Goal: Information Seeking & Learning: Understand process/instructions

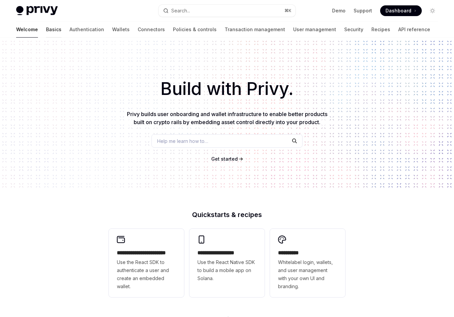
click at [46, 30] on link "Basics" at bounding box center [53, 29] width 15 height 16
type textarea "*"
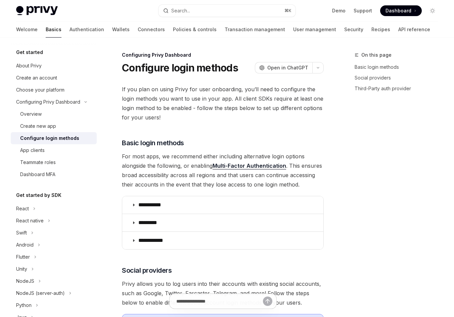
scroll to position [457, 0]
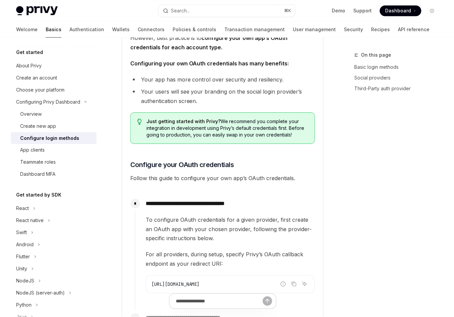
click at [200, 11] on button "Search... ⌘ K" at bounding box center [226, 11] width 137 height 12
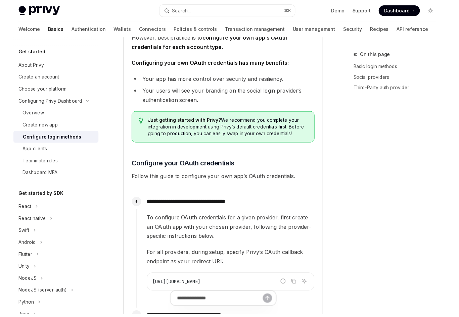
scroll to position [17, 0]
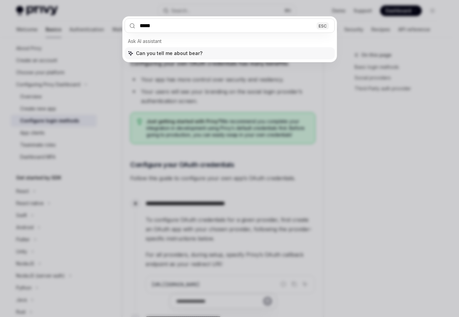
type input "******"
type input "**********"
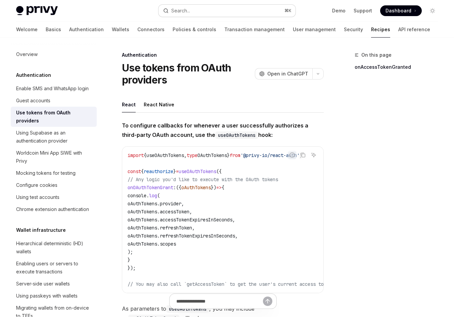
click at [178, 10] on div "Search..." at bounding box center [180, 11] width 19 height 8
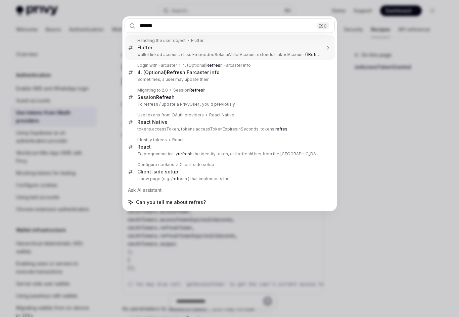
type input "*******"
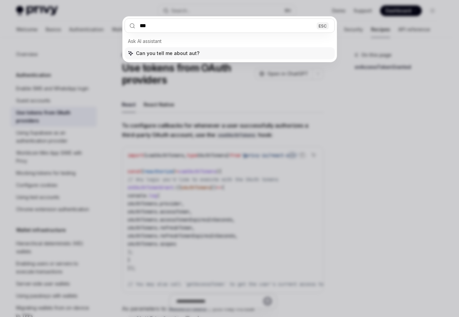
type input "****"
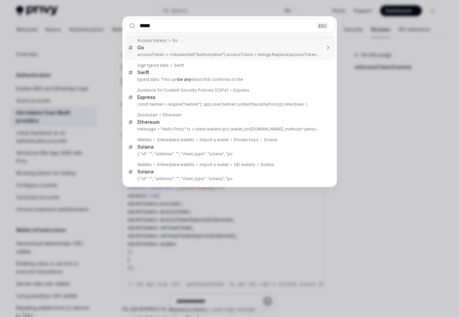
type input "******"
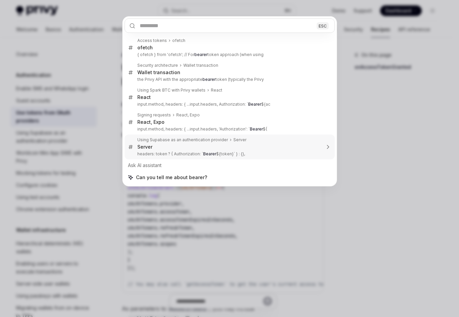
type textarea "*"
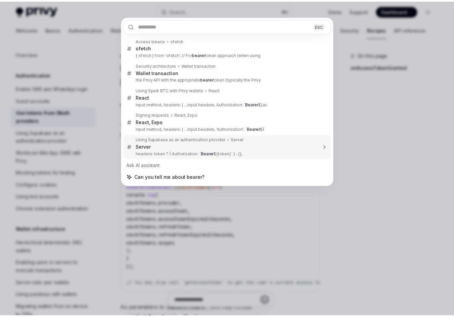
scroll to position [361, 0]
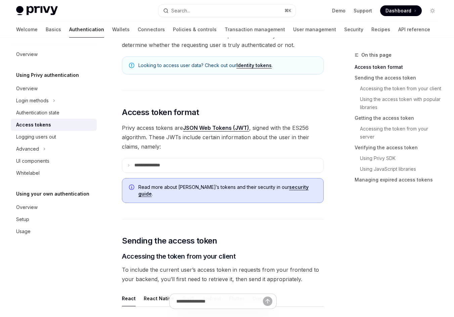
scroll to position [64, 0]
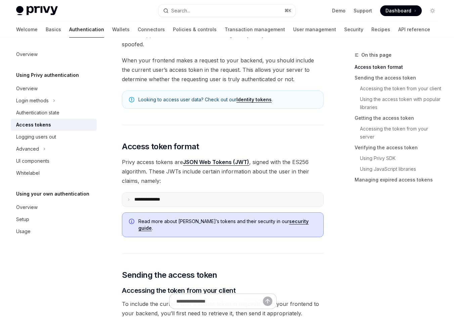
click at [156, 198] on p "**********" at bounding box center [152, 200] width 37 height 6
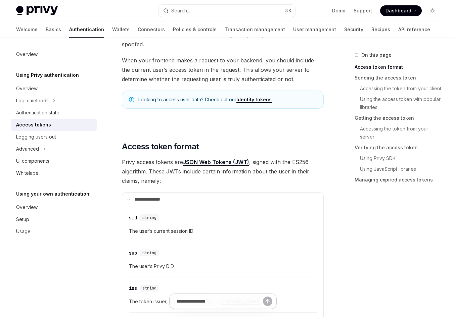
scroll to position [89, 0]
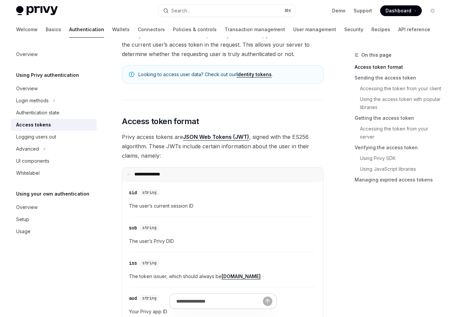
click at [154, 175] on p "**********" at bounding box center [151, 175] width 34 height 6
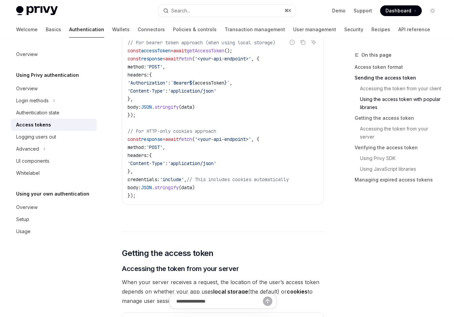
scroll to position [781, 0]
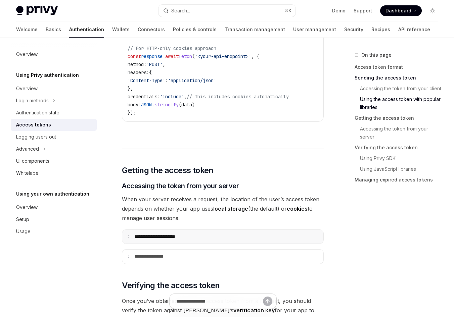
click at [173, 230] on summary "**********" at bounding box center [222, 237] width 201 height 14
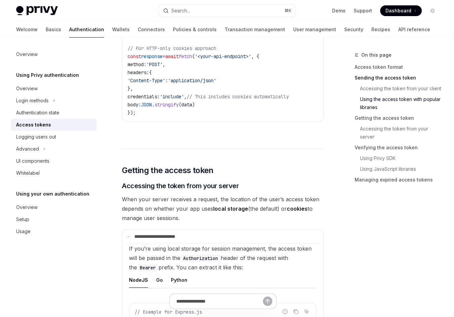
scroll to position [829, 0]
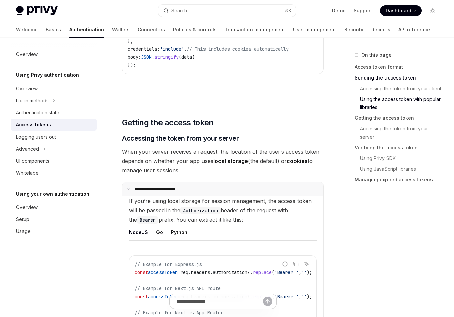
click at [164, 188] on p "**********" at bounding box center [161, 189] width 54 height 6
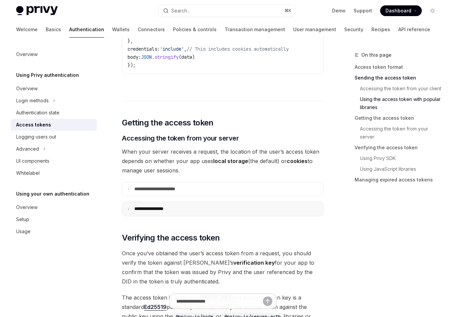
click at [166, 207] on p "**********" at bounding box center [155, 209] width 42 height 6
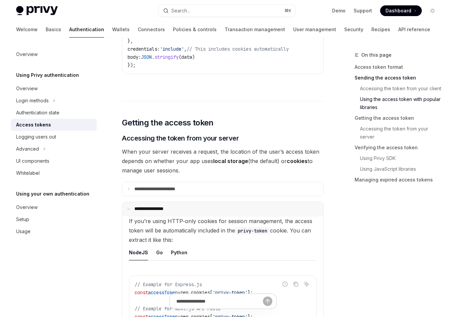
click at [160, 206] on p "**********" at bounding box center [154, 209] width 40 height 6
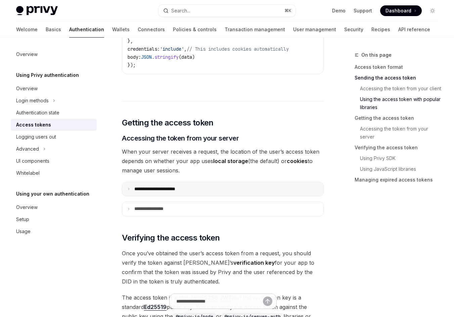
click at [162, 186] on p "**********" at bounding box center [162, 189] width 56 height 6
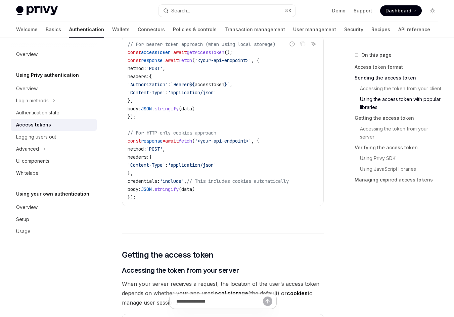
scroll to position [581, 0]
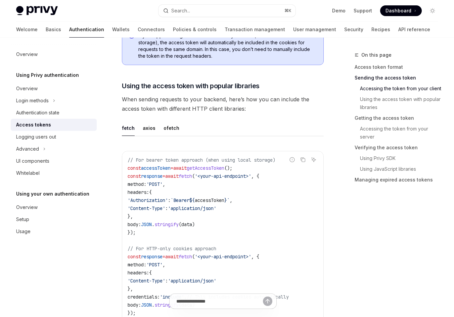
click at [170, 165] on span "accessToken" at bounding box center [156, 168] width 30 height 6
copy code "const accessToken = await getAccessToken ();"
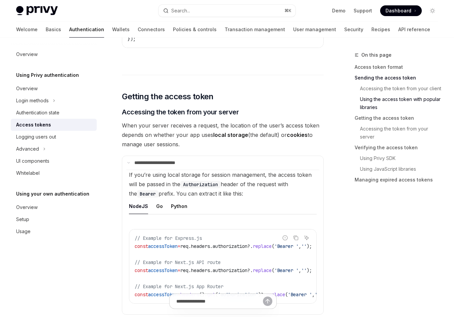
scroll to position [938, 0]
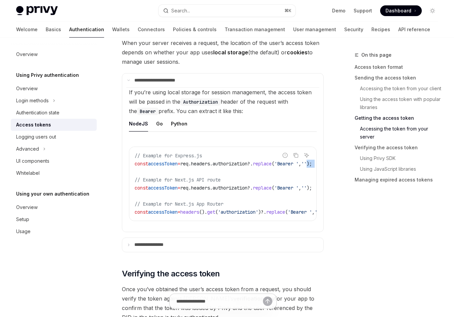
drag, startPoint x: 308, startPoint y: 165, endPoint x: 313, endPoint y: 162, distance: 6.2
click at [327, 161] on div "On this page Access token format Sending the access token Accessing the token f…" at bounding box center [227, 277] width 432 height 2354
drag, startPoint x: 310, startPoint y: 161, endPoint x: 322, endPoint y: 159, distance: 12.3
click at [322, 159] on details "**********" at bounding box center [223, 152] width 202 height 159
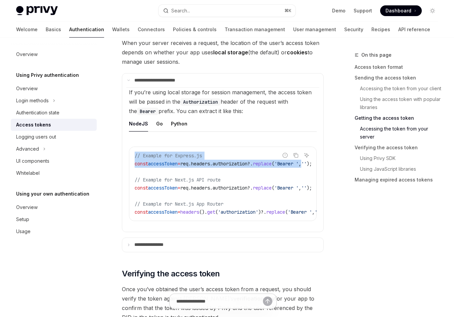
drag, startPoint x: 308, startPoint y: 162, endPoint x: 317, endPoint y: 161, distance: 9.1
click at [317, 161] on setupChildren "If you’re using local storage for session management, the access token will be …" at bounding box center [222, 159] width 193 height 145
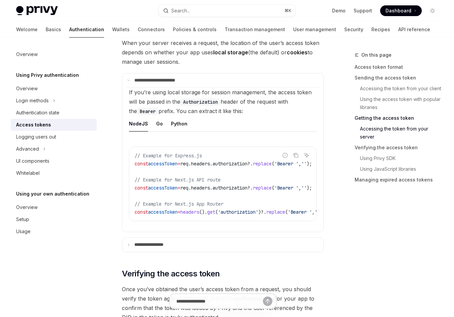
click at [314, 162] on div "Ask AI" at bounding box center [306, 165] width 16 height 7
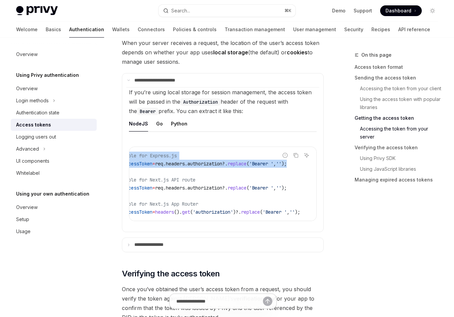
scroll to position [0, 46]
drag, startPoint x: 314, startPoint y: 161, endPoint x: 318, endPoint y: 160, distance: 3.7
click at [318, 160] on setupChildren "If you’re using local storage for session management, the access token will be …" at bounding box center [222, 159] width 193 height 145
click at [254, 163] on code "// Example for Express.js const accessToken = req . headers . authorization ?. …" at bounding box center [212, 184] width 207 height 64
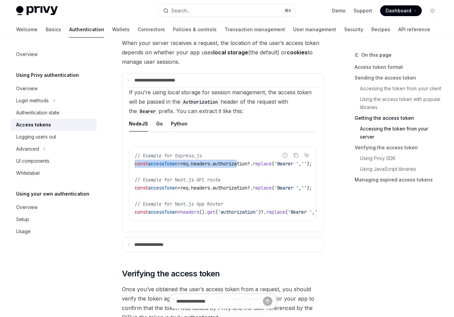
drag, startPoint x: 204, startPoint y: 162, endPoint x: 184, endPoint y: 157, distance: 20.6
click at [116, 157] on div "**********" at bounding box center [160, 283] width 330 height 2341
click at [188, 161] on span "req" at bounding box center [184, 164] width 8 height 6
drag, startPoint x: 195, startPoint y: 216, endPoint x: 206, endPoint y: 216, distance: 11.1
click at [206, 216] on div "// Example for Express.js const accessToken = req . headers . authorization ?. …" at bounding box center [222, 184] width 187 height 74
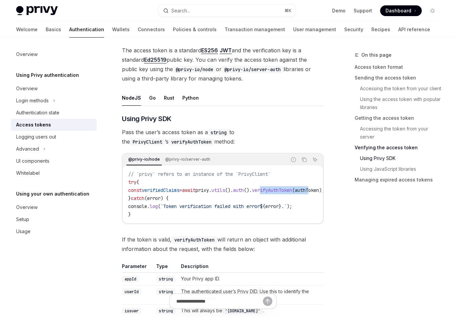
scroll to position [0, 44]
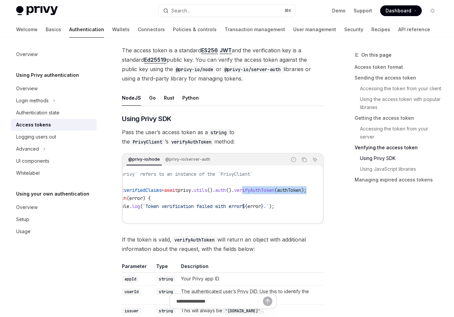
drag, startPoint x: 306, startPoint y: 187, endPoint x: 329, endPoint y: 187, distance: 22.5
drag, startPoint x: 249, startPoint y: 189, endPoint x: 137, endPoint y: 188, distance: 112.1
click at [137, 188] on span "const verifiedClaims = await privy . utils (). auth (). verifyAuthToken ( authT…" at bounding box center [208, 190] width 196 height 6
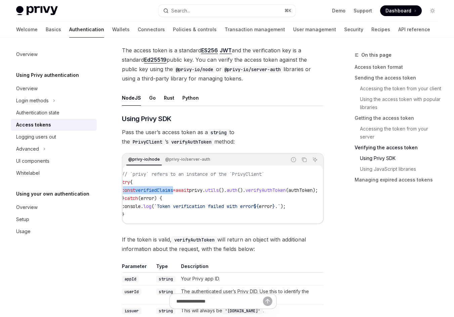
scroll to position [0, 0]
drag, startPoint x: 135, startPoint y: 189, endPoint x: 158, endPoint y: 188, distance: 23.2
click at [118, 190] on div "**********" at bounding box center [160, 0] width 330 height 2341
click at [170, 188] on span "verifiedClaims" at bounding box center [161, 190] width 38 height 6
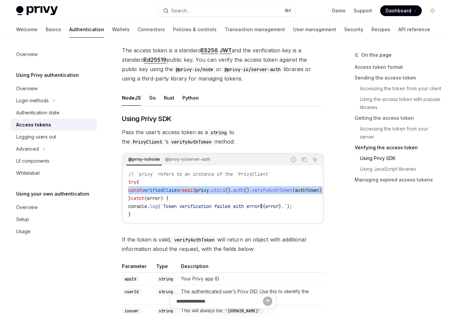
click at [170, 188] on span "verifiedClaims" at bounding box center [161, 190] width 38 height 6
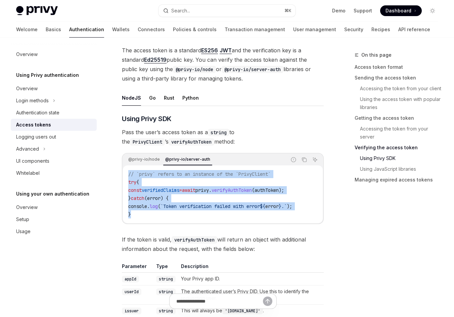
drag, startPoint x: 146, startPoint y: 216, endPoint x: 115, endPoint y: 173, distance: 53.5
copy code "// `privy` refers to an instance of the `PrivyClient` try { const verifiedClaim…"
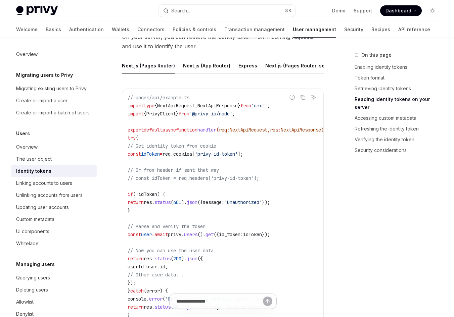
scroll to position [1011, 0]
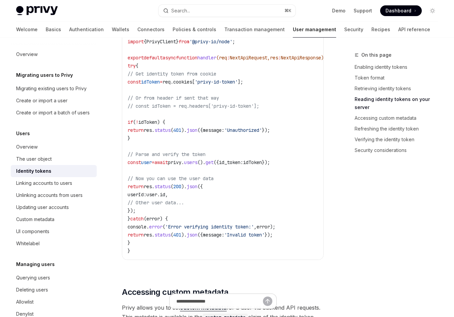
drag, startPoint x: 215, startPoint y: 264, endPoint x: 224, endPoint y: 264, distance: 8.4
click at [224, 260] on div "// pages/api/example.ts import type { NextApiRequest , NextApiResponse } from '…" at bounding box center [222, 138] width 201 height 243
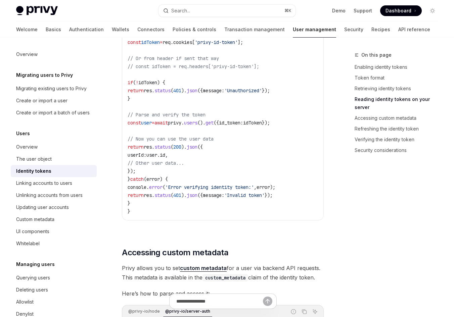
scroll to position [1016, 0]
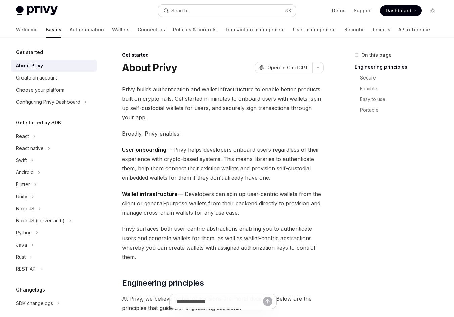
click at [178, 13] on div "Search..." at bounding box center [180, 11] width 19 height 8
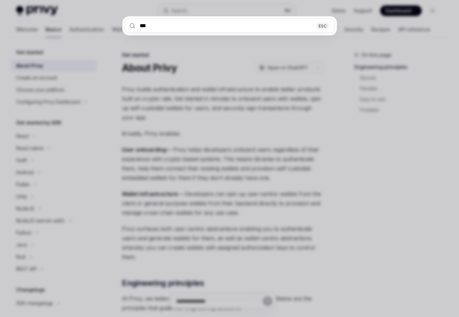
type input "***"
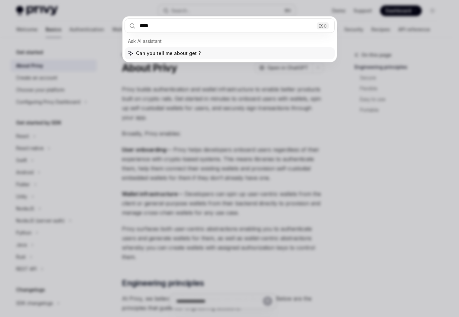
type textarea "*"
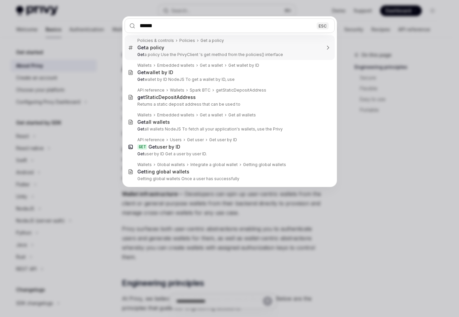
type input "*******"
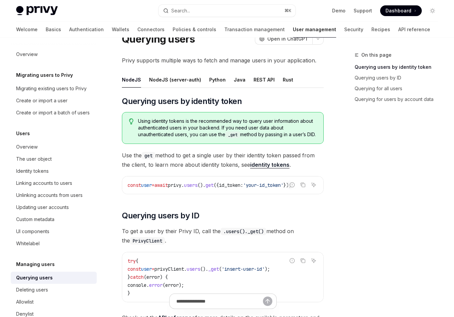
scroll to position [0, 6]
drag, startPoint x: 218, startPoint y: 203, endPoint x: 212, endPoint y: 202, distance: 6.1
click at [212, 194] on div "const user = await privy . users (). get ({ id_token: 'your-id_token' });" at bounding box center [222, 185] width 201 height 17
drag, startPoint x: 210, startPoint y: 200, endPoint x: 205, endPoint y: 198, distance: 5.7
click at [202, 194] on div "const user = await privy . users (). get ({ id_token: 'your-id_token' });" at bounding box center [222, 185] width 201 height 17
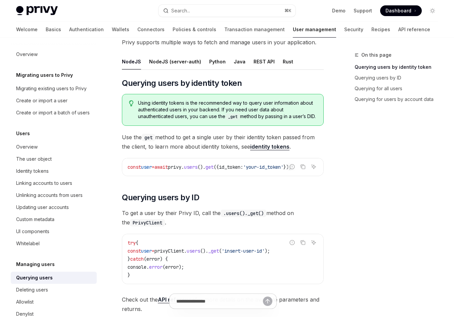
scroll to position [93, 0]
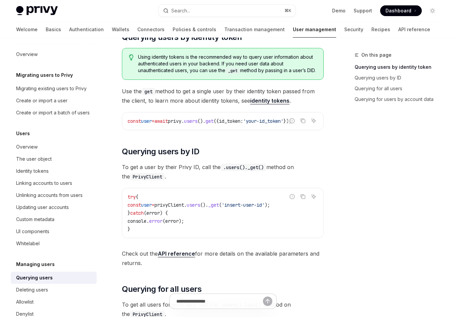
click at [138, 181] on code "PrivyClient" at bounding box center [147, 176] width 35 height 7
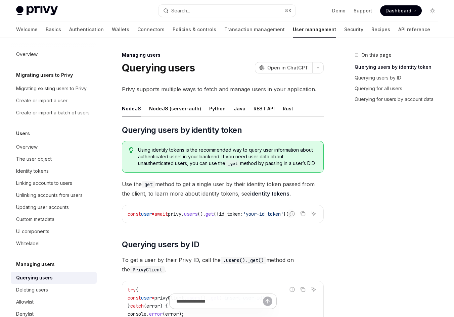
scroll to position [0, 0]
click at [200, 13] on button "Search... ⌘ K" at bounding box center [226, 11] width 137 height 12
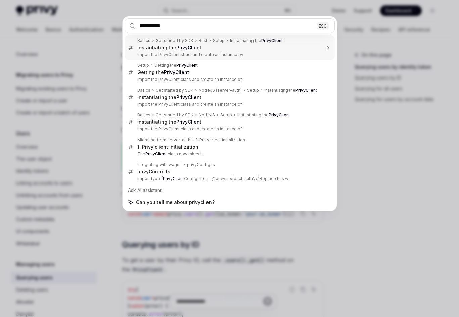
type input "**********"
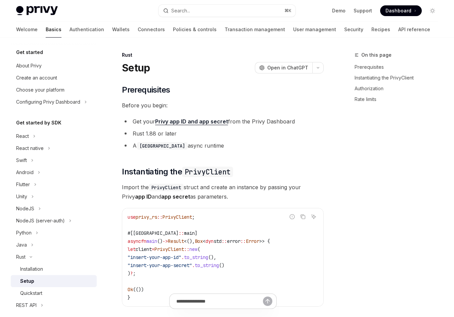
scroll to position [115, 0]
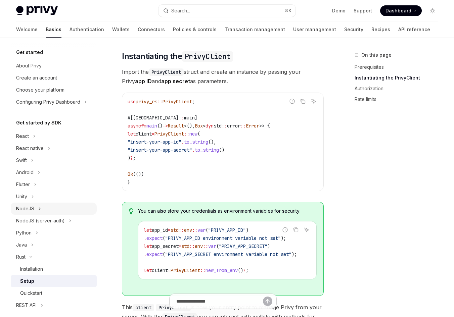
click at [57, 209] on button "NodeJS" at bounding box center [54, 209] width 86 height 12
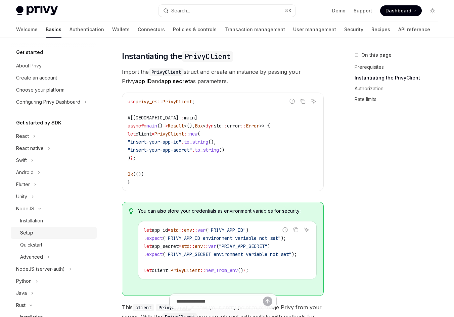
scroll to position [8, 0]
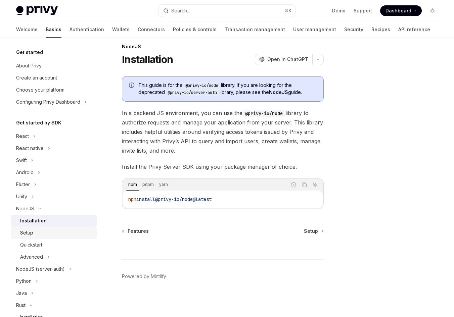
click at [53, 230] on div "Setup" at bounding box center [56, 233] width 73 height 8
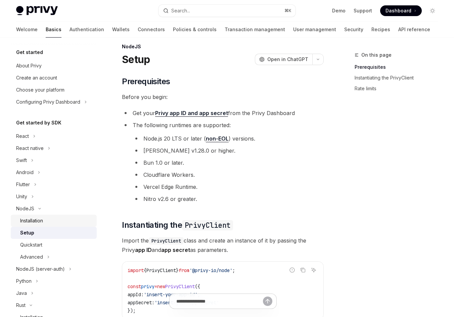
click at [52, 222] on div "Installation" at bounding box center [56, 221] width 73 height 8
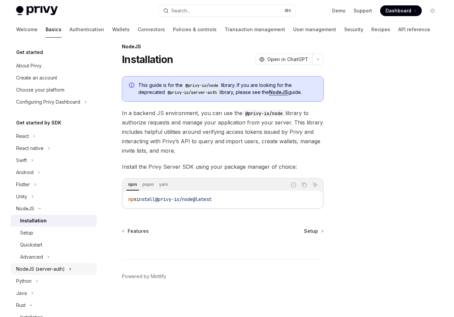
click at [54, 268] on div "NodeJS (server-auth)" at bounding box center [40, 269] width 49 height 8
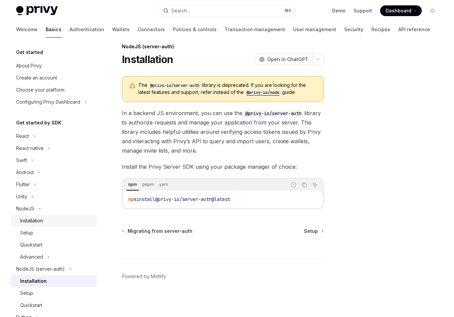
click at [52, 223] on div "Installation" at bounding box center [56, 221] width 73 height 8
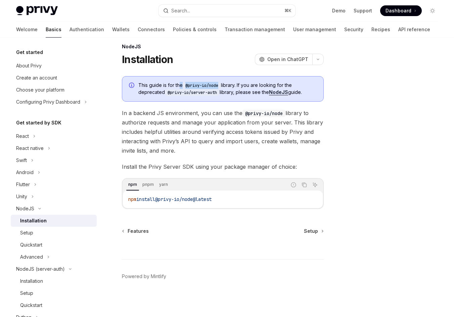
drag, startPoint x: 221, startPoint y: 85, endPoint x: 181, endPoint y: 84, distance: 40.3
click at [181, 84] on span "This guide is for the @privy-io/node library. If you are looking for the deprec…" at bounding box center [227, 89] width 178 height 14
click at [191, 87] on code "@privy-io/node" at bounding box center [202, 85] width 38 height 7
drag, startPoint x: 186, startPoint y: 86, endPoint x: 220, endPoint y: 85, distance: 33.9
click at [220, 85] on code "@privy-io/node" at bounding box center [202, 85] width 38 height 7
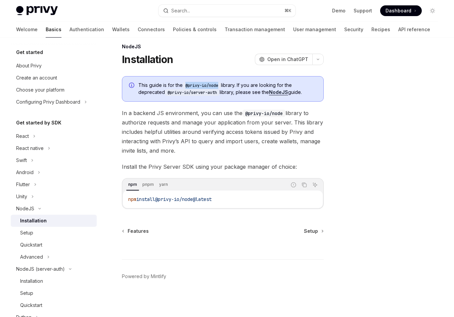
copy code "@privy-io/node"
click at [35, 233] on div "Setup" at bounding box center [56, 233] width 73 height 8
type textarea "*"
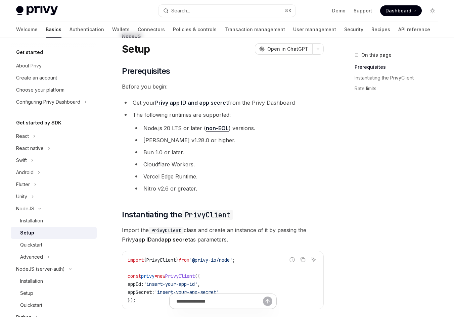
scroll to position [88, 0]
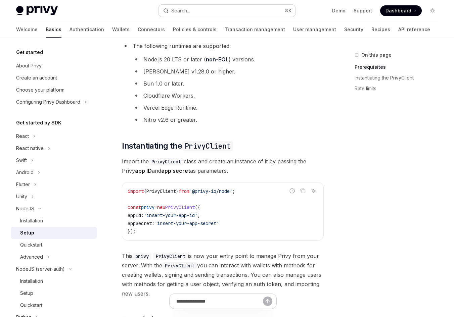
click at [170, 10] on div "Search..." at bounding box center [176, 11] width 27 height 8
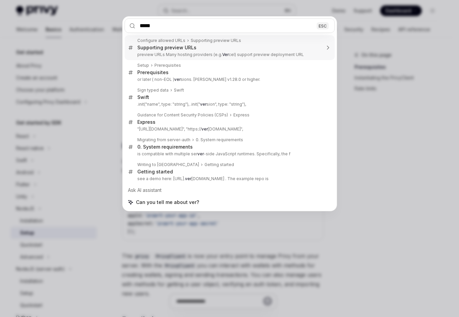
type input "******"
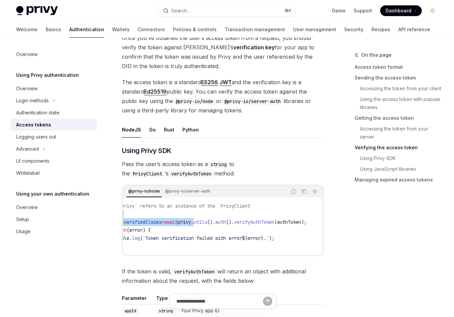
scroll to position [0, 44]
drag, startPoint x: 232, startPoint y: 219, endPoint x: 307, endPoint y: 220, distance: 75.5
click at [307, 220] on code "// `privy` refers to an instance of the `PrivyClient` try { const verifiedClaim…" at bounding box center [216, 226] width 212 height 48
copy span "utils (). auth (). verifyAuthToken ( authToken );"
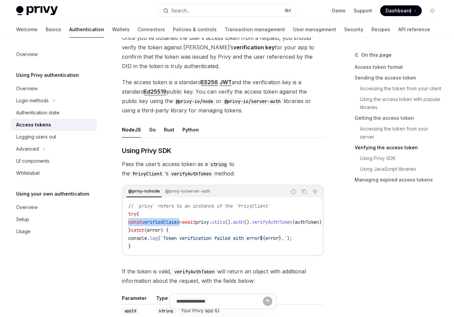
drag, startPoint x: 121, startPoint y: 218, endPoint x: 108, endPoint y: 217, distance: 13.1
click at [108, 217] on div "**********" at bounding box center [160, 105] width 330 height 2196
click at [176, 211] on code "// `privy` refers to an instance of the `PrivyClient` try { const verifiedClaim…" at bounding box center [234, 226] width 212 height 48
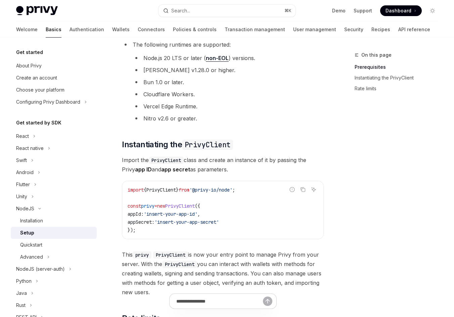
scroll to position [88, 0]
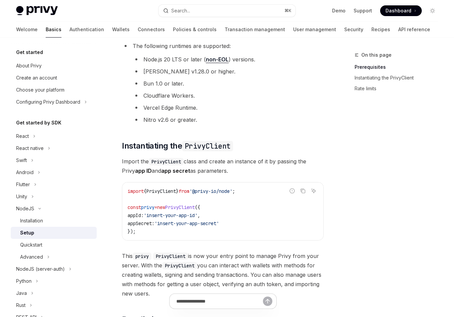
scroll to position [8, 0]
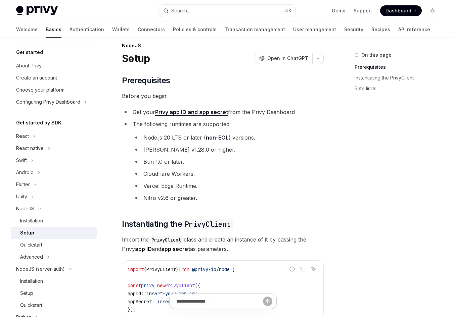
scroll to position [8, 0]
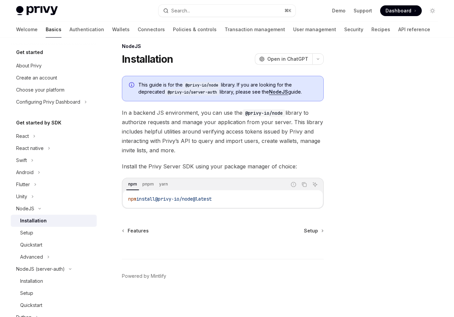
scroll to position [8, 0]
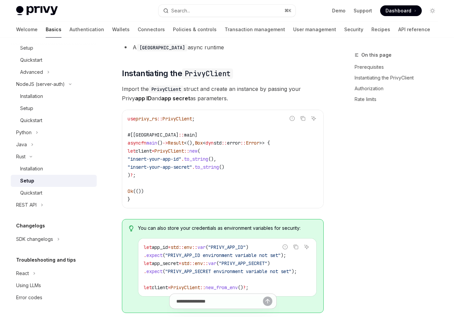
scroll to position [115, 0]
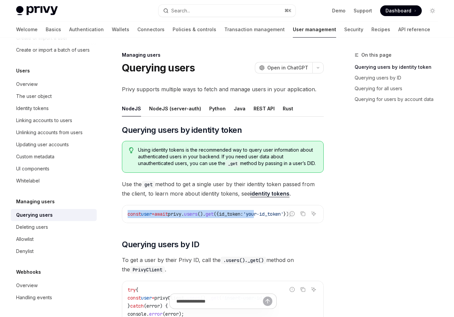
drag, startPoint x: 270, startPoint y: 220, endPoint x: 300, endPoint y: 216, distance: 29.8
click at [300, 216] on div "const user = await privy . users (). get ({ id_token: 'your-id_token' });" at bounding box center [222, 213] width 201 height 17
click at [280, 217] on span "'your-id_token'" at bounding box center [263, 214] width 40 height 6
click at [258, 197] on link "identity tokens" at bounding box center [269, 193] width 39 height 7
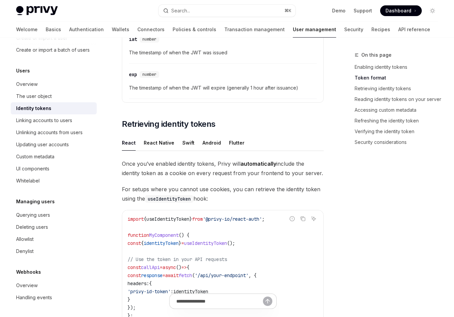
scroll to position [611, 0]
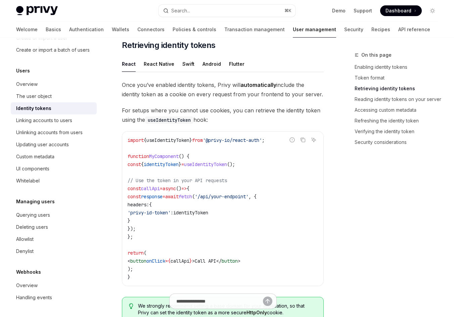
click at [174, 166] on span "identityToken" at bounding box center [161, 164] width 35 height 6
copy code "const { identityToken } = useIdentityToken ();"
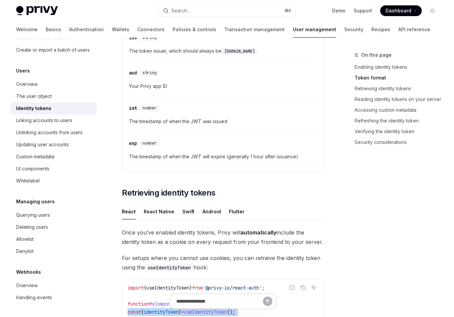
scroll to position [595, 0]
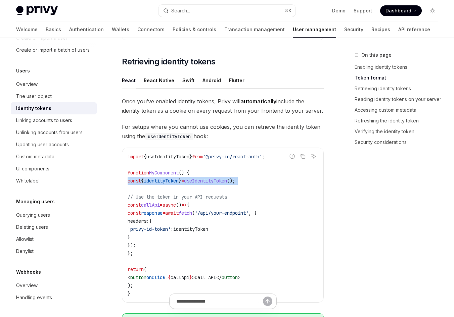
click at [210, 182] on span "useIdentityToken" at bounding box center [205, 181] width 43 height 6
click at [169, 83] on div "React Native" at bounding box center [159, 81] width 31 height 16
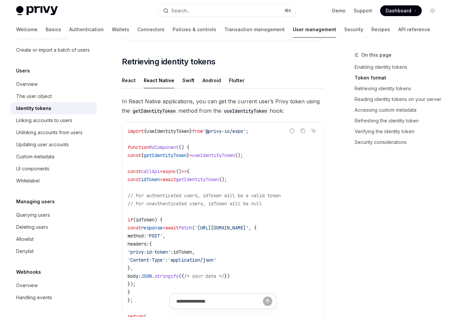
click at [186, 154] on span "getIdentityToken" at bounding box center [165, 155] width 43 height 6
copy code "const { getIdentityToken } = useIdentityToken ();"
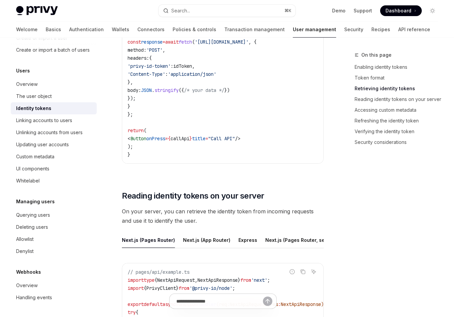
scroll to position [889, 0]
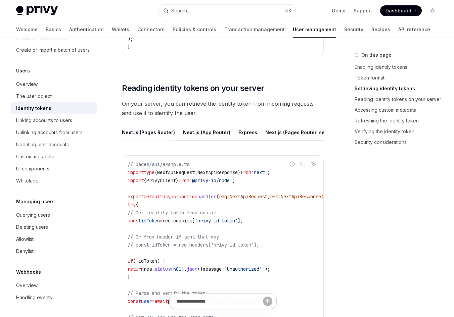
drag, startPoint x: 174, startPoint y: 143, endPoint x: 167, endPoint y: 143, distance: 7.0
click at [167, 141] on ul "Next.js (Pages Router) Next.js (App Router) Express Next.js (Pages Router, serv…" at bounding box center [223, 133] width 202 height 16
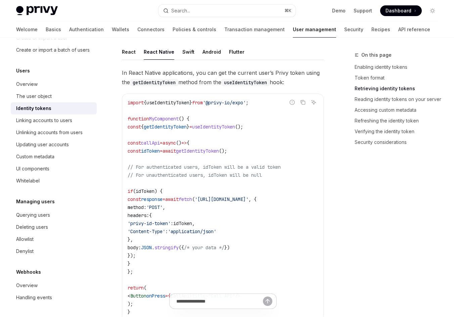
scroll to position [439, 0]
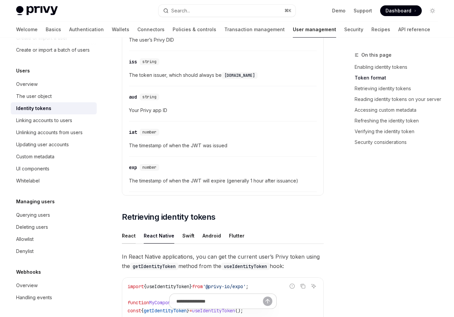
click at [134, 232] on div "React" at bounding box center [129, 236] width 14 height 16
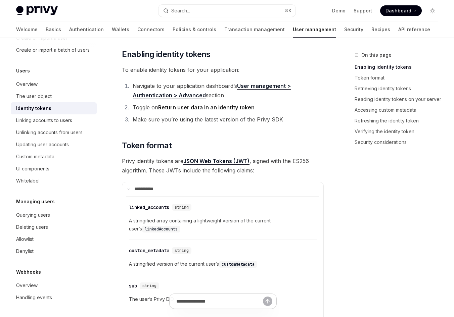
scroll to position [158, 0]
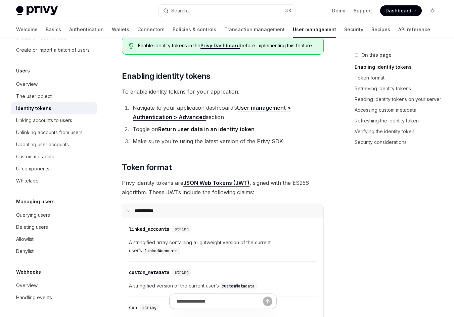
click at [143, 215] on summary "**** ******" at bounding box center [222, 211] width 201 height 14
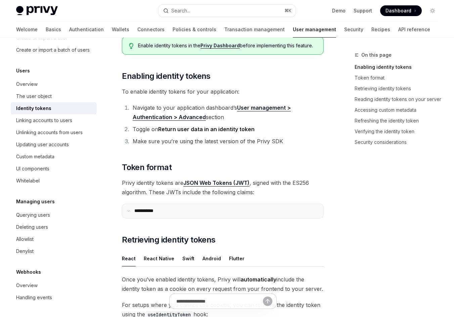
click at [145, 211] on p "**** ******" at bounding box center [147, 211] width 26 height 6
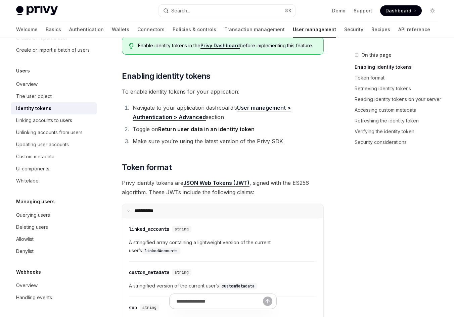
click at [145, 211] on p "**** ******" at bounding box center [147, 211] width 26 height 6
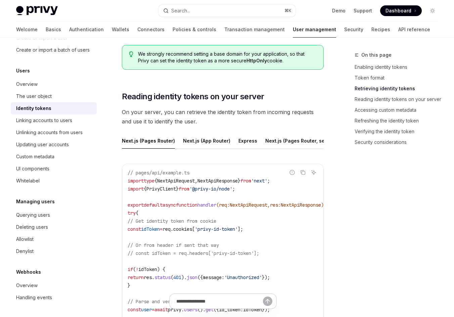
scroll to position [618, 0]
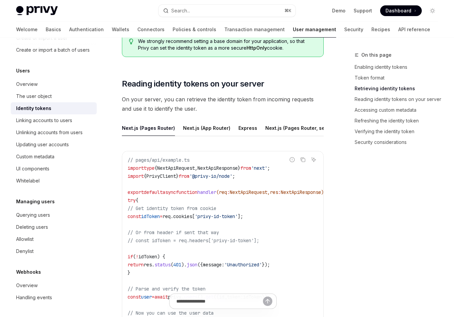
click at [192, 220] on span "cookies" at bounding box center [182, 216] width 19 height 6
copy code "const idToken = req . cookies [ 'privy-id-token' ];"
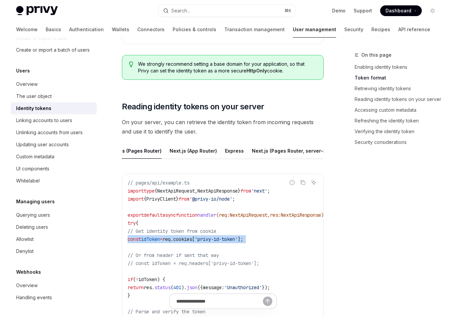
scroll to position [0, 0]
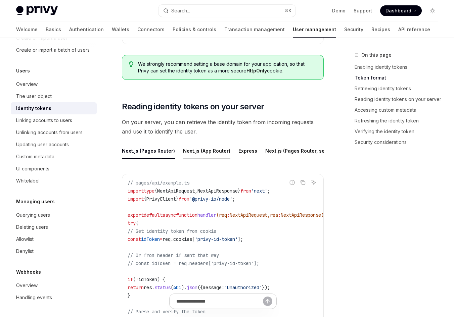
click at [192, 150] on div "Next.js (App Router)" at bounding box center [206, 151] width 47 height 16
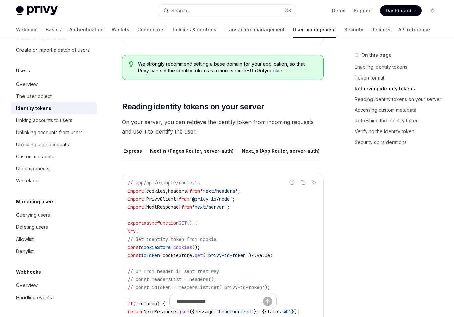
scroll to position [0, 155]
click at [246, 151] on div "Next.js (App Router, server-auth)" at bounding box center [241, 151] width 78 height 16
click at [150, 154] on div "Next.js (Pages Router)" at bounding box center [148, 151] width 53 height 16
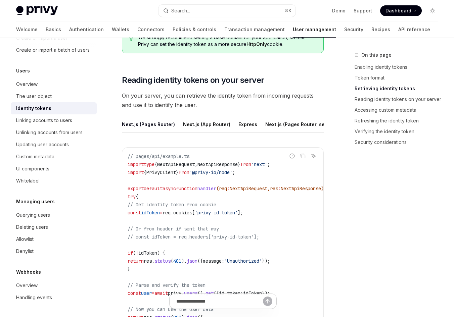
scroll to position [715, 0]
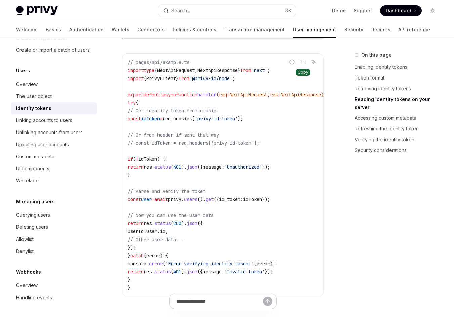
click at [301, 63] on button "Copy the contents from the code block" at bounding box center [302, 62] width 9 height 9
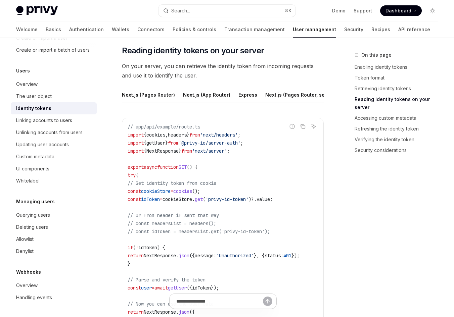
scroll to position [595, 0]
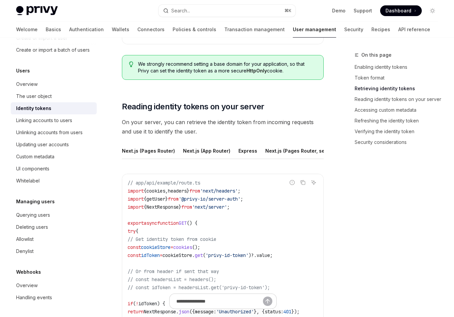
type textarea "*"
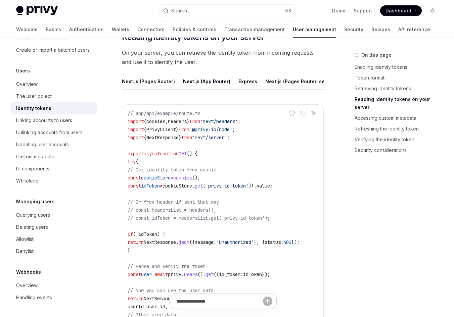
scroll to position [744, 0]
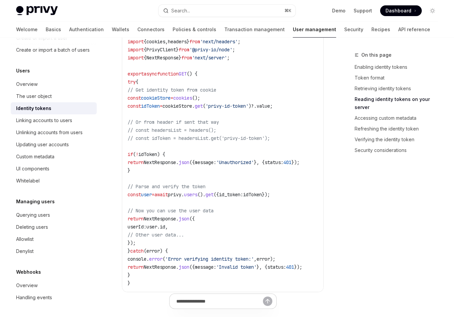
drag, startPoint x: 307, startPoint y: 199, endPoint x: 137, endPoint y: 197, distance: 170.9
click at [137, 197] on span "const user = await privy . users (). get ({ id_token: idToken });" at bounding box center [199, 195] width 142 height 6
copy span "const user = await privy . users (). get ({ id_token: idToken });"
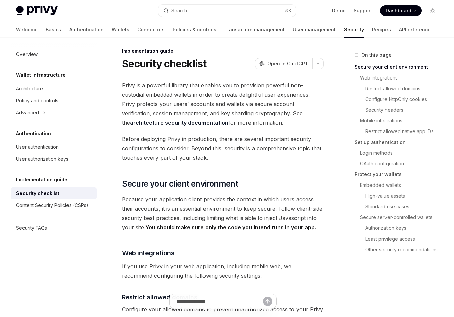
scroll to position [94, 0]
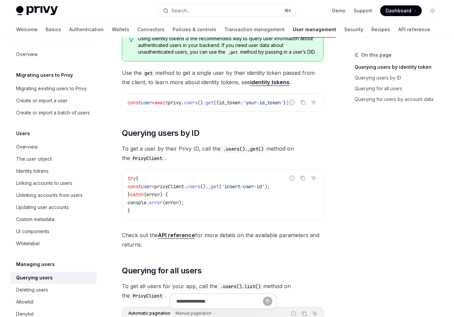
scroll to position [86, 0]
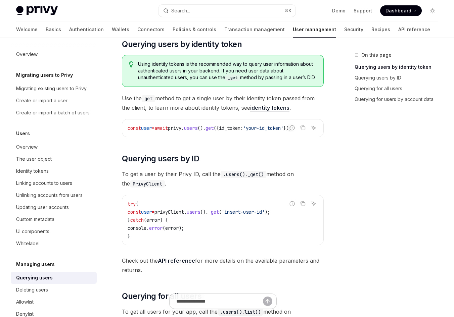
click at [263, 131] on span "'your-id_token'" at bounding box center [263, 128] width 40 height 6
click at [205, 131] on span "()." at bounding box center [201, 128] width 8 height 6
